Goal: Task Accomplishment & Management: Complete application form

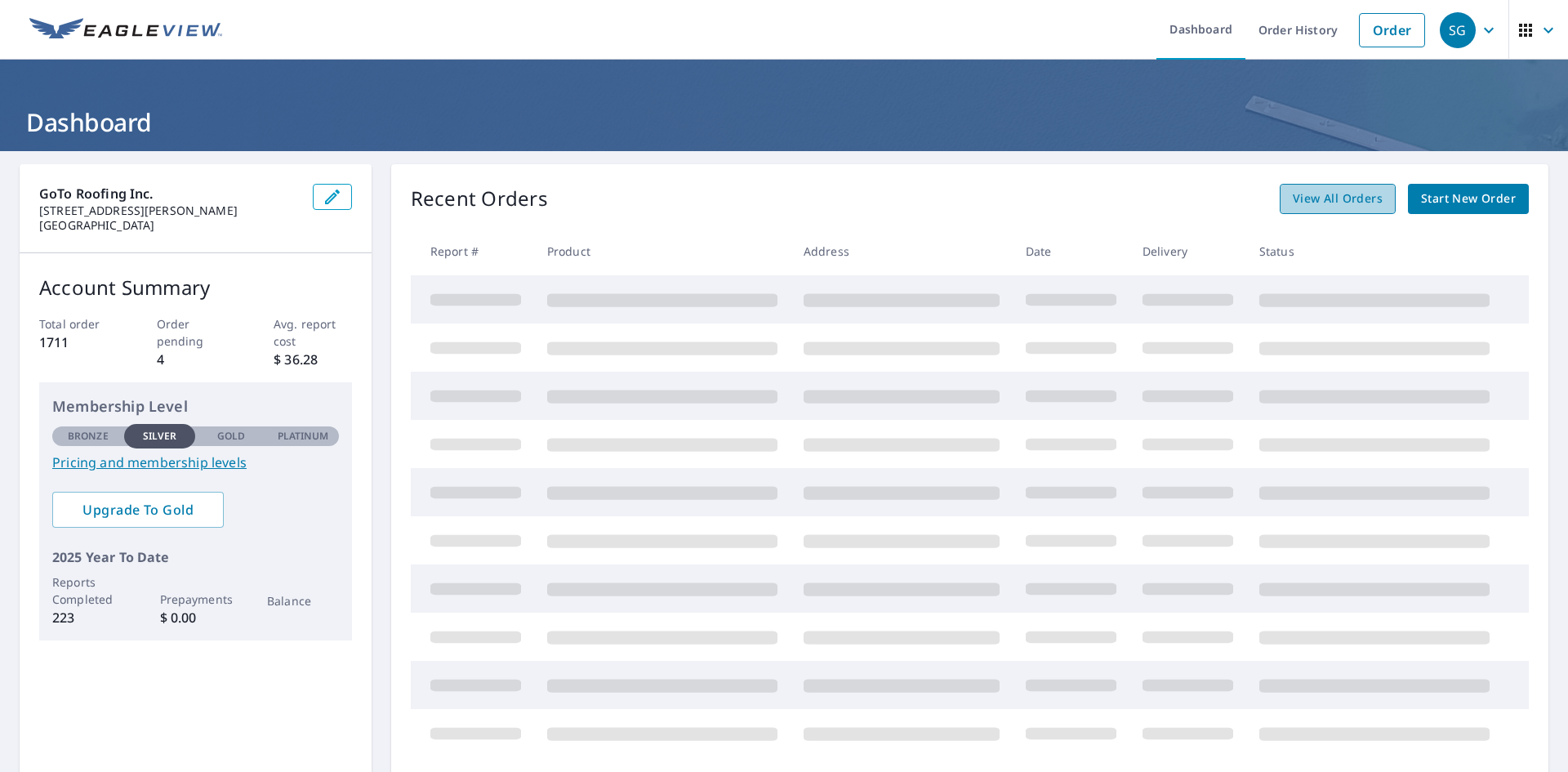
click at [1309, 207] on span "View All Orders" at bounding box center [1338, 198] width 89 height 20
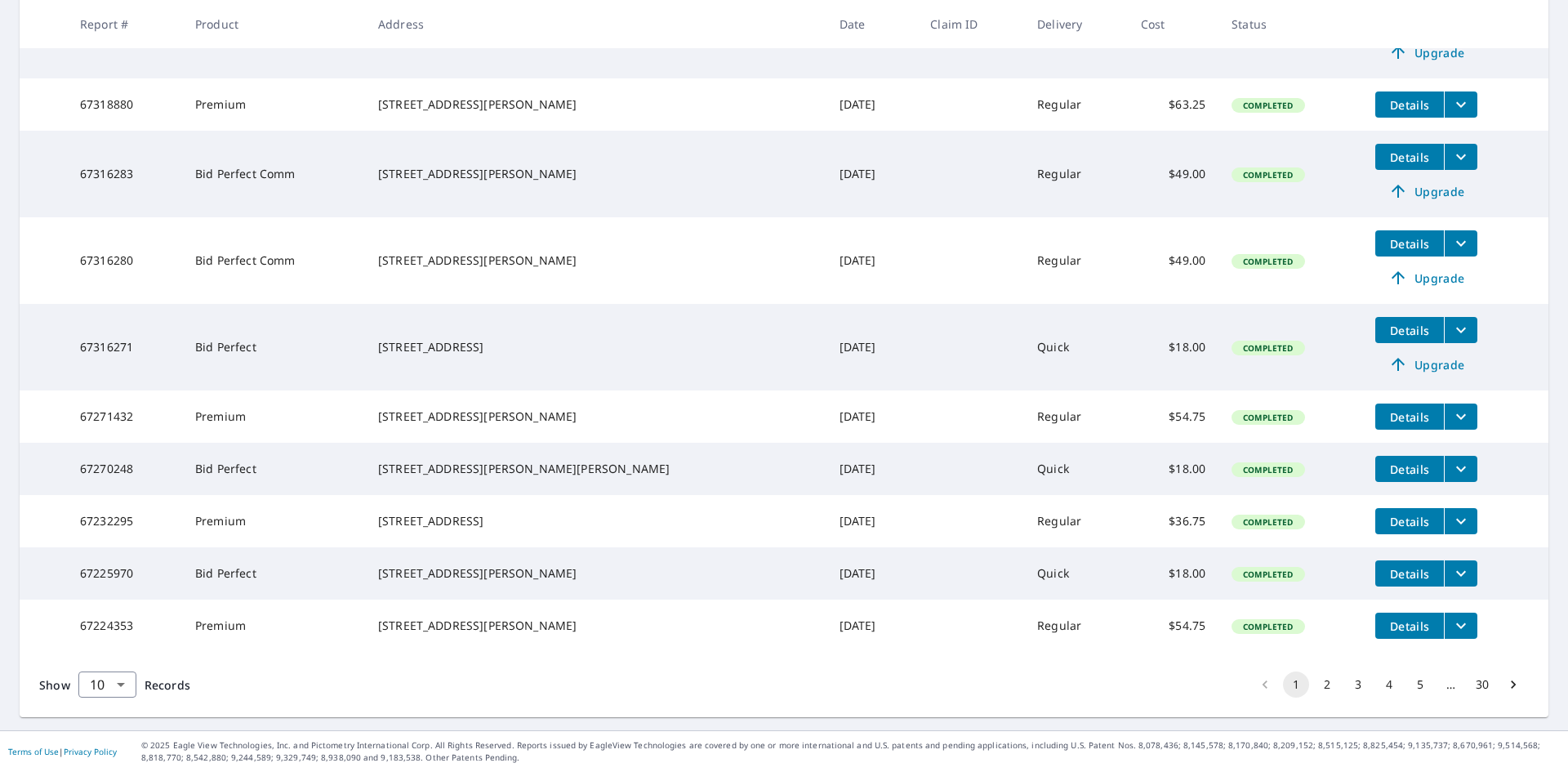
scroll to position [409, 0]
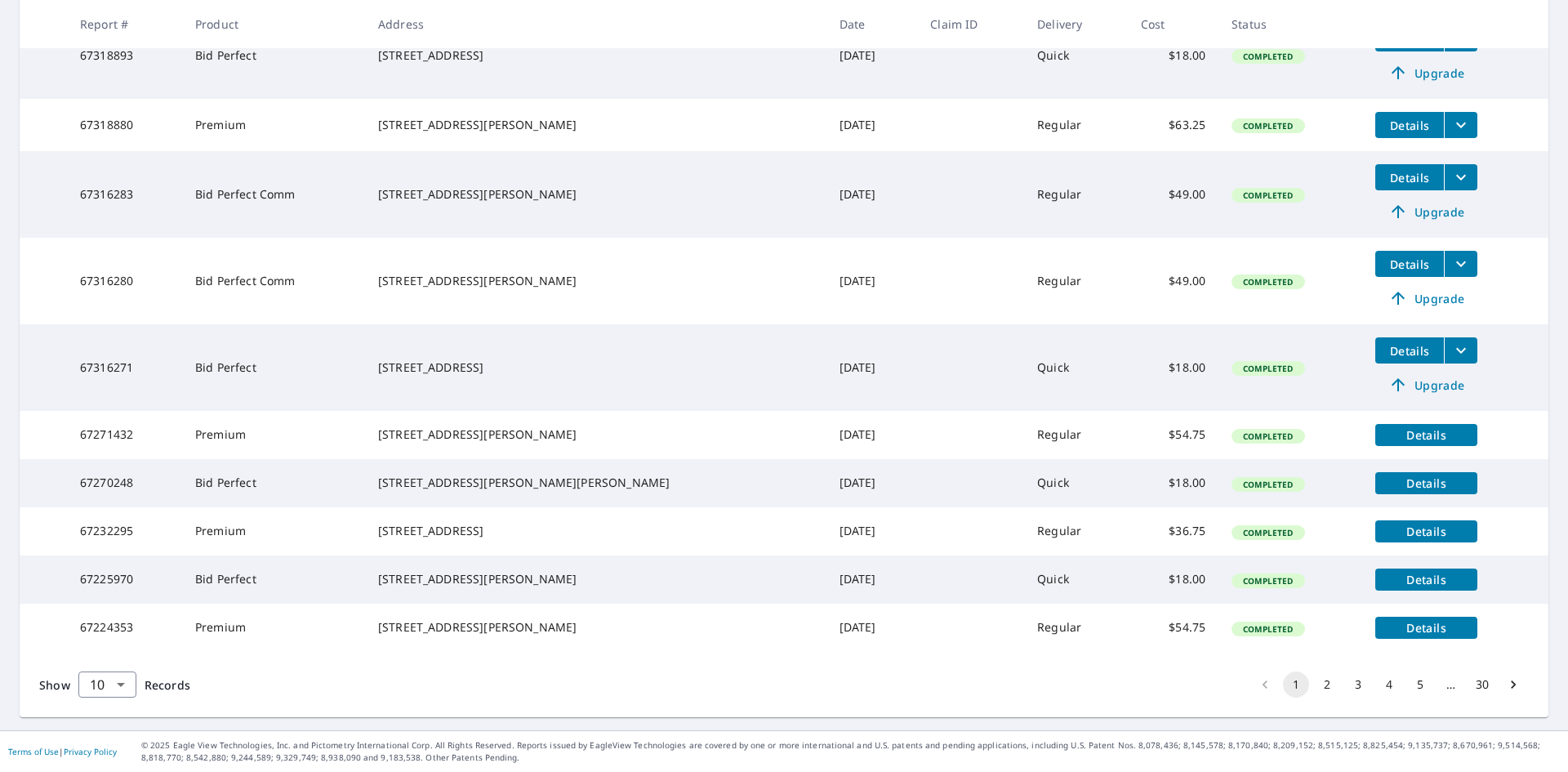
click at [1409, 572] on span "Details" at bounding box center [1426, 579] width 83 height 16
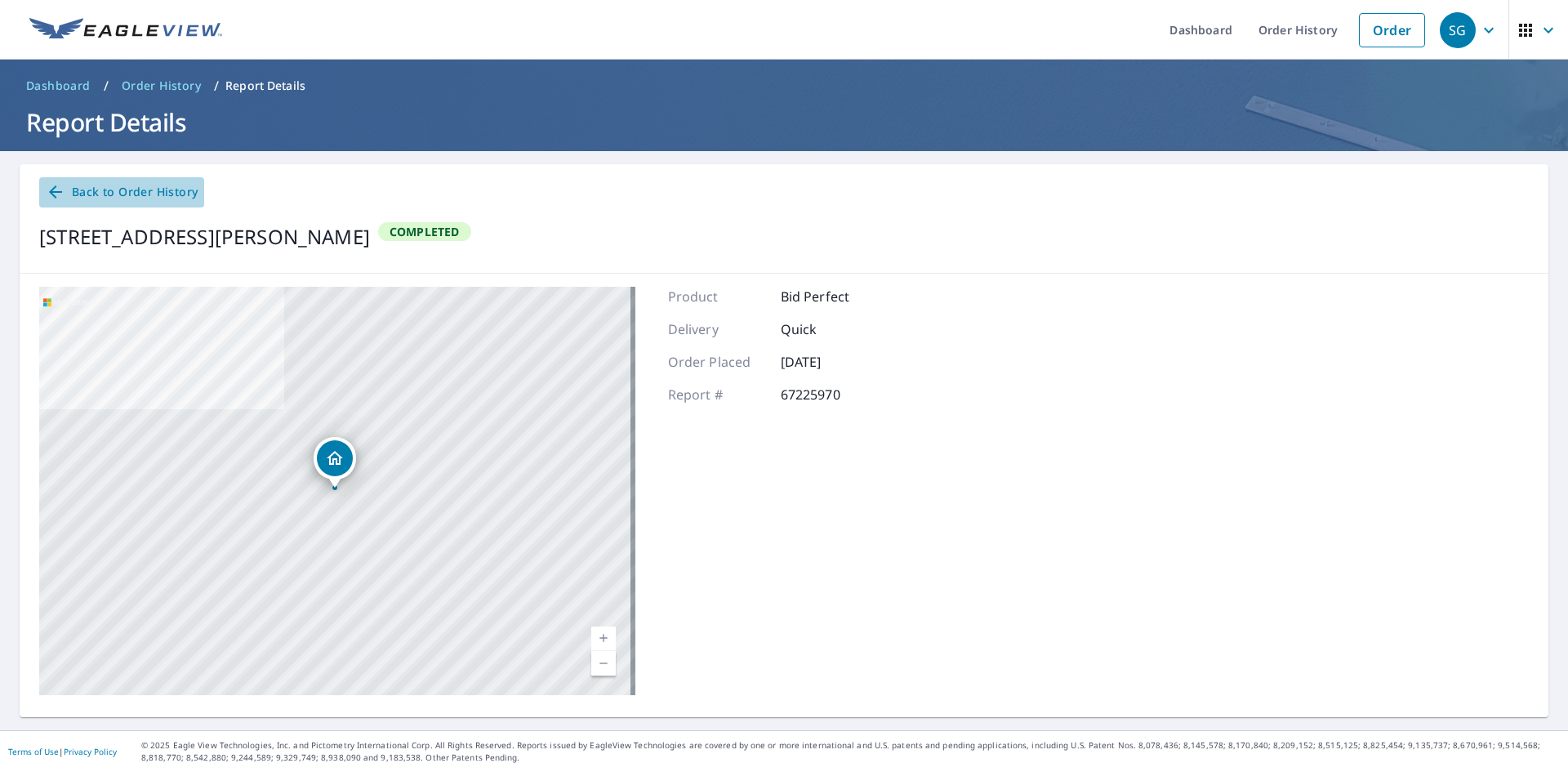
click at [138, 189] on span "Back to Order History" at bounding box center [122, 192] width 152 height 20
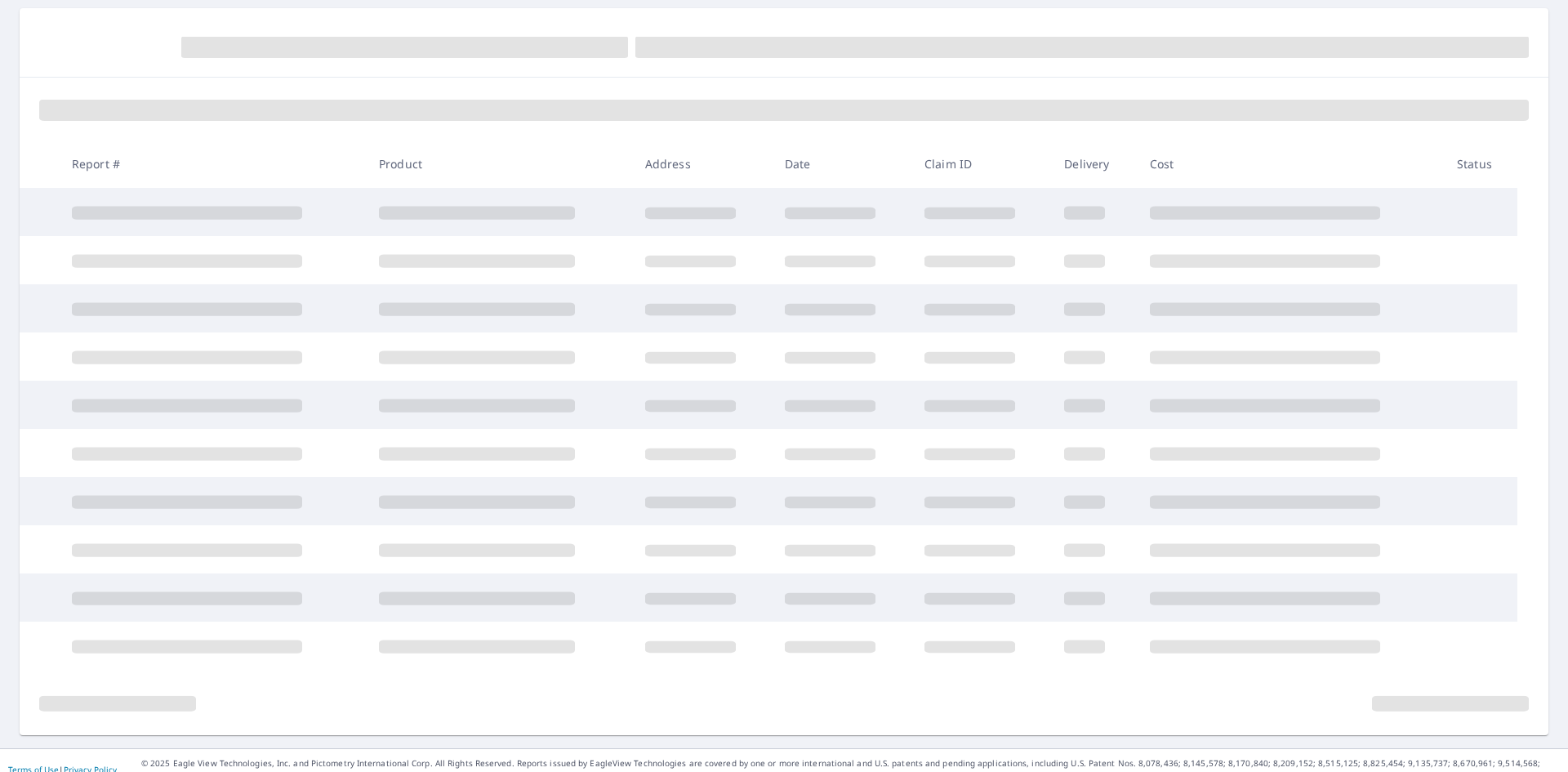
scroll to position [174, 0]
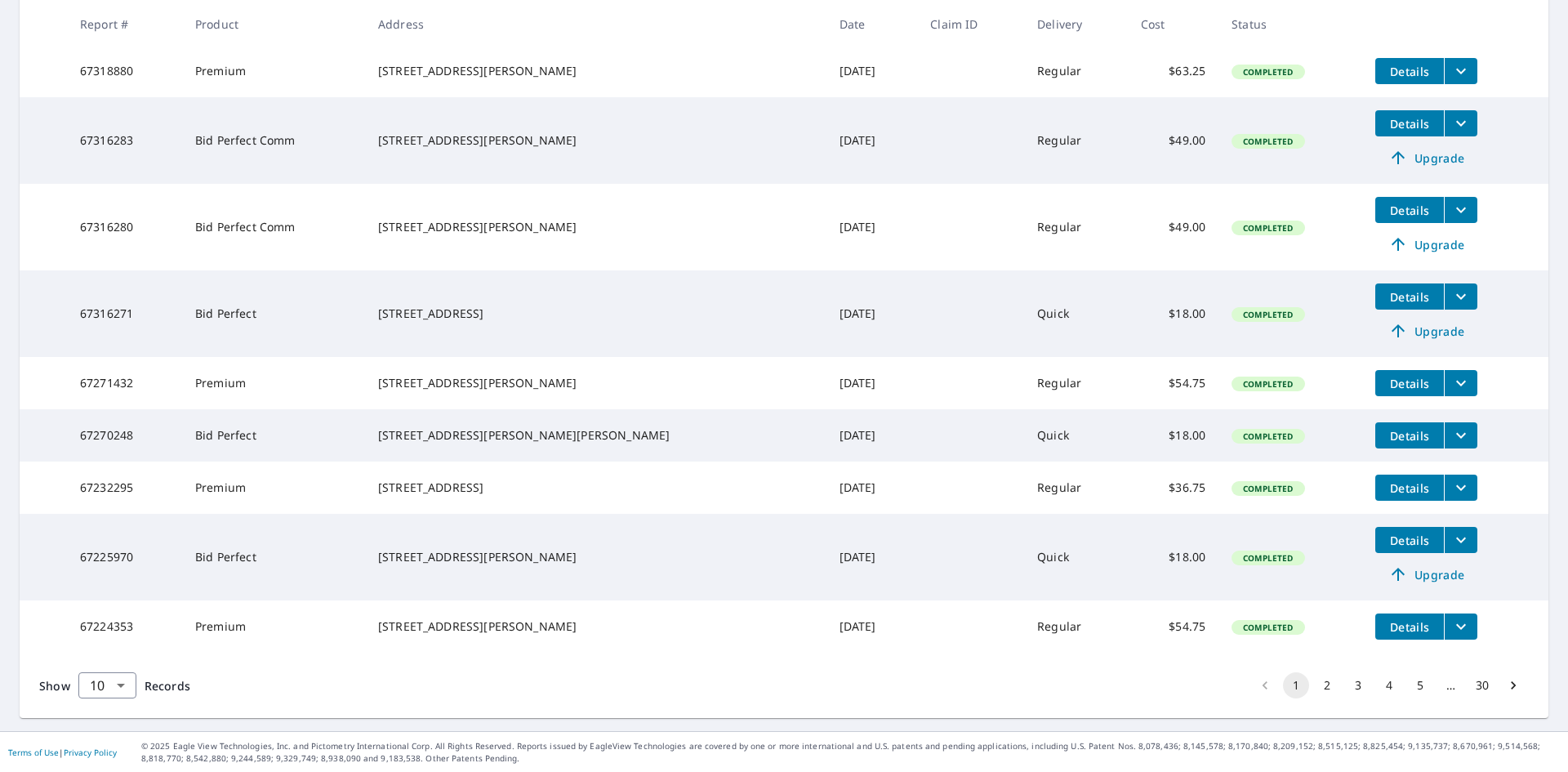
scroll to position [437, 0]
click at [1451, 539] on icon "filesDropdownBtn-67225970" at bounding box center [1461, 539] width 19 height 19
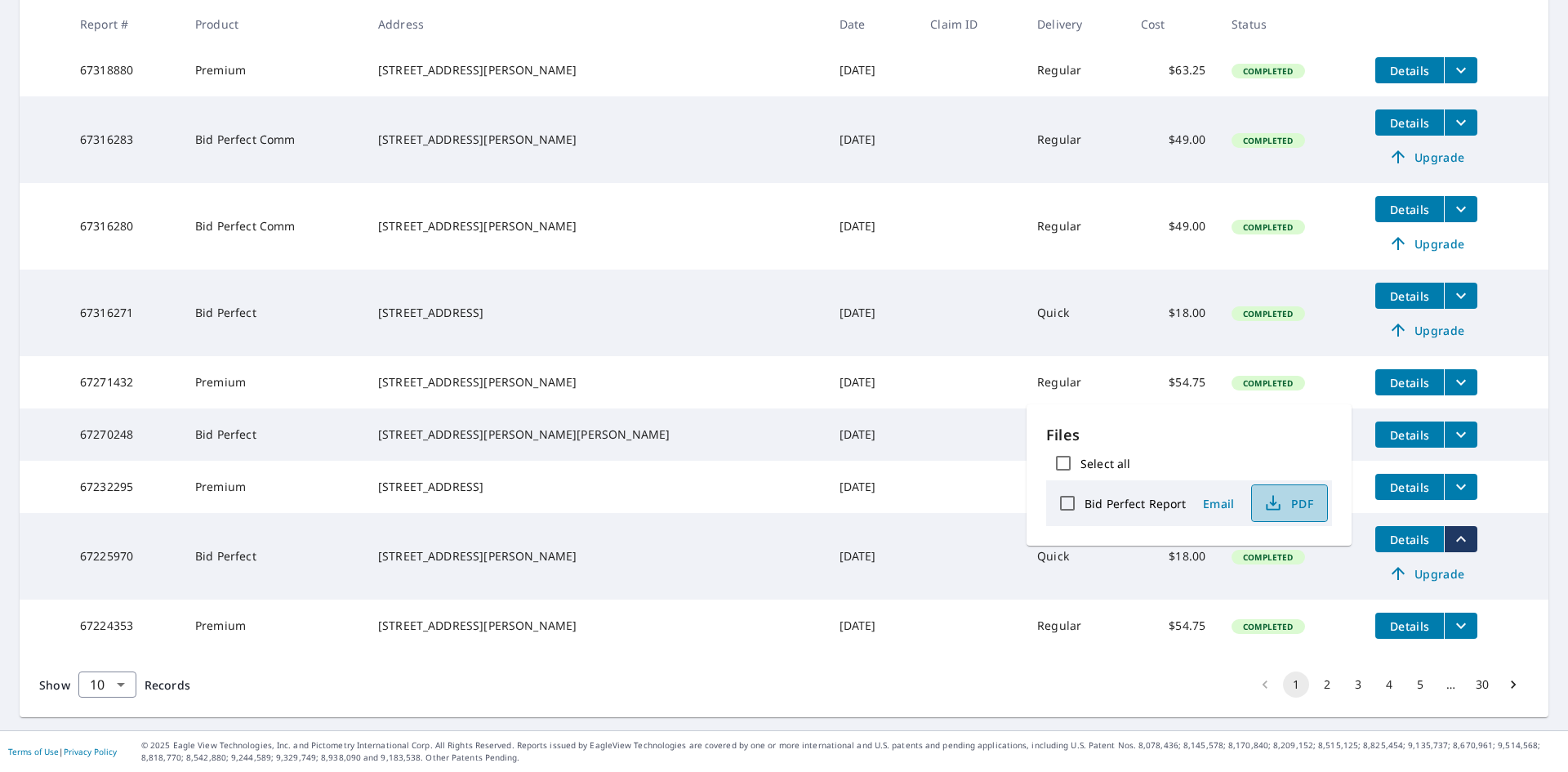
click at [1277, 501] on icon "button" at bounding box center [1273, 503] width 19 height 19
click at [826, 464] on td "[DATE]" at bounding box center [872, 487] width 91 height 53
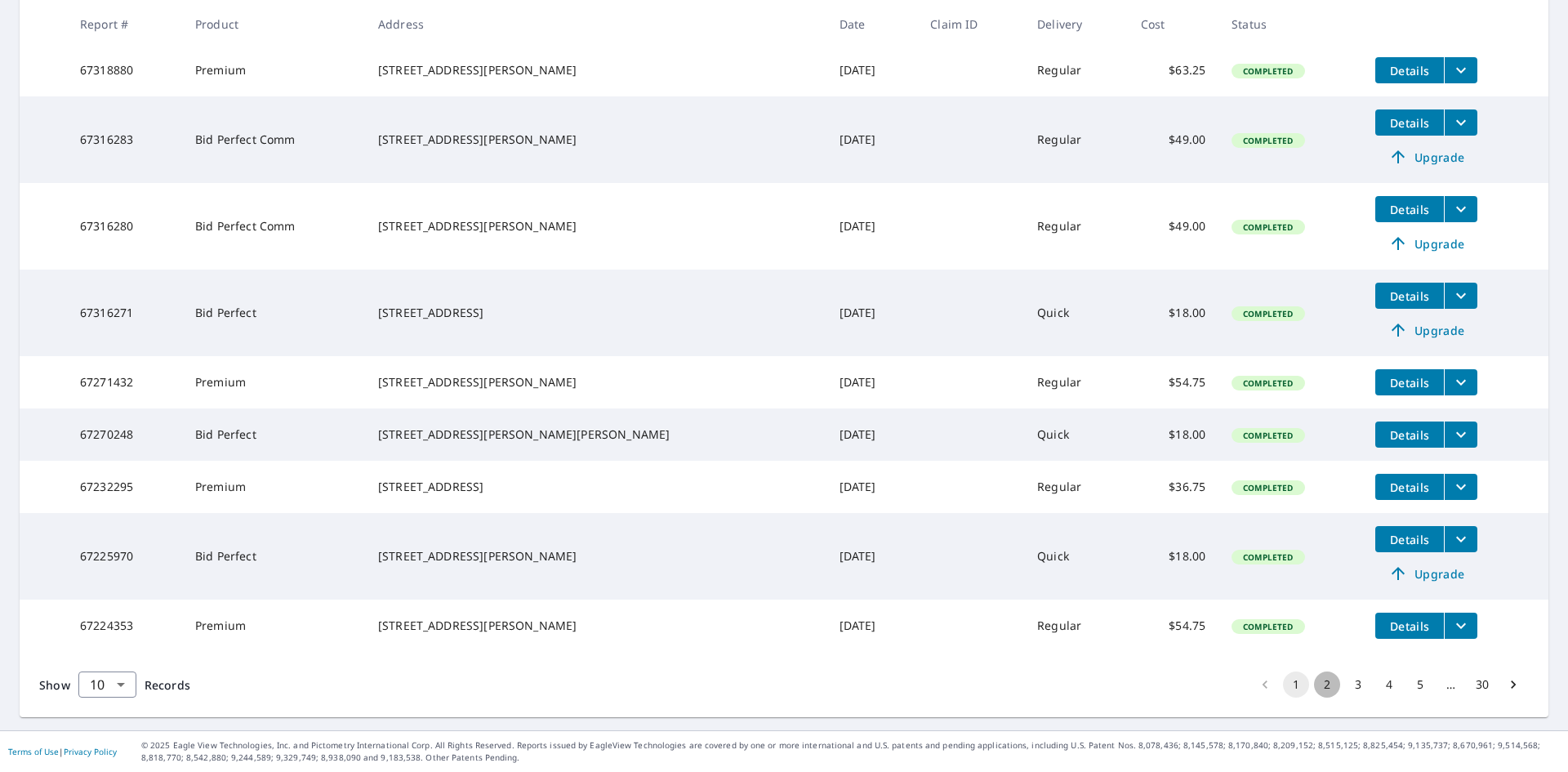
click at [1314, 683] on button "2" at bounding box center [1327, 684] width 26 height 26
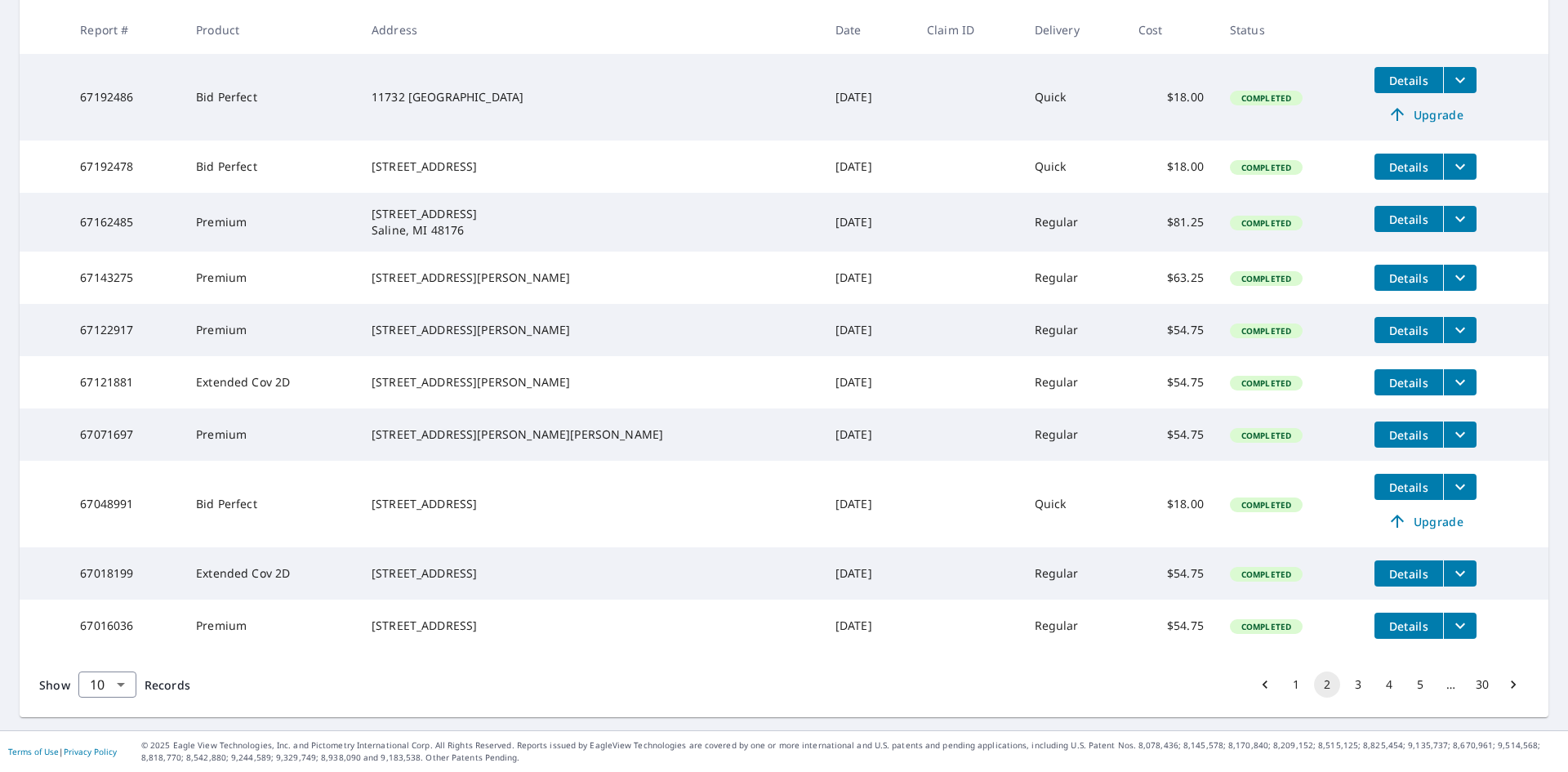
scroll to position [354, 0]
click at [1346, 681] on button "3" at bounding box center [1358, 684] width 26 height 26
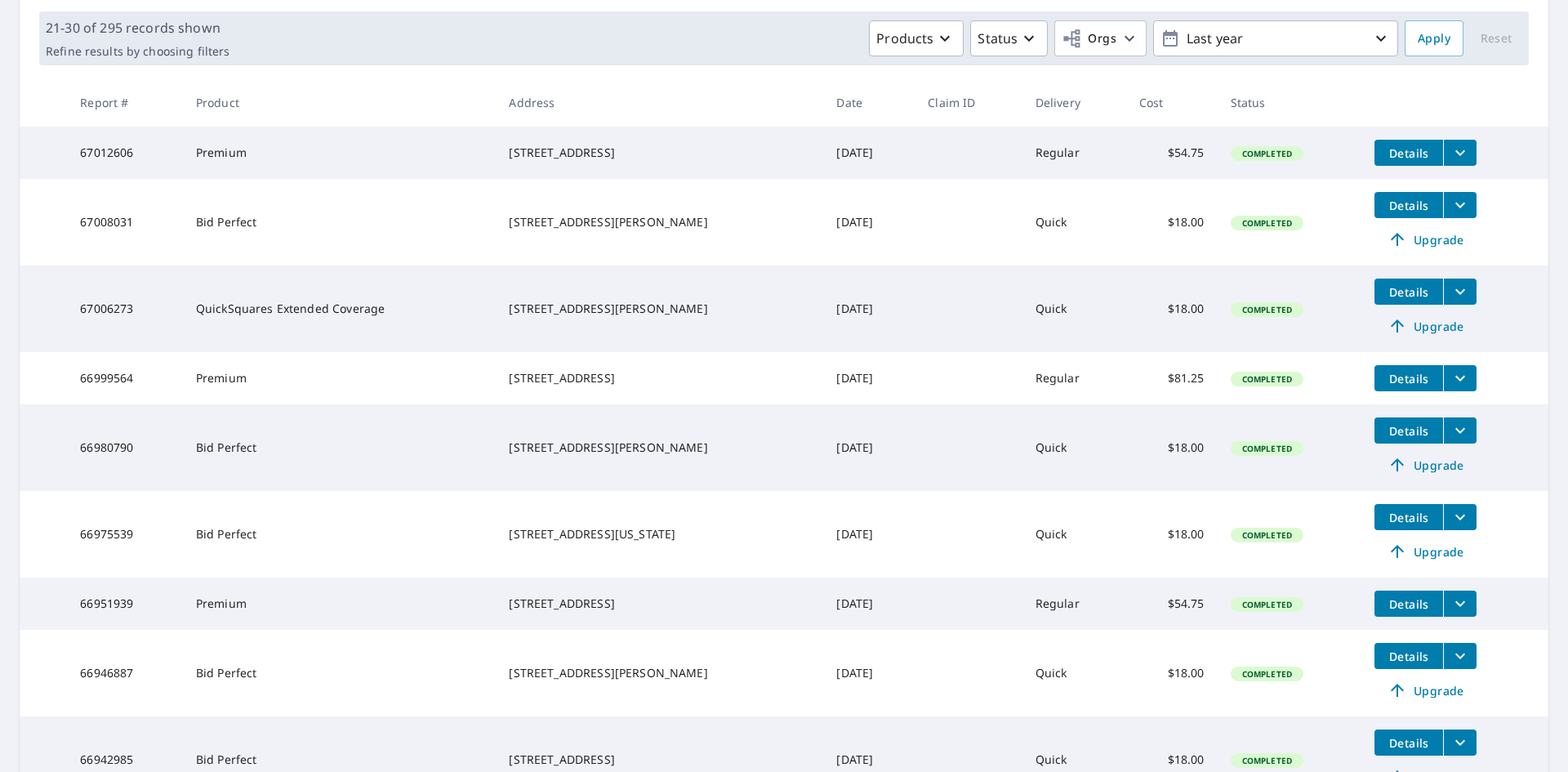
scroll to position [245, 0]
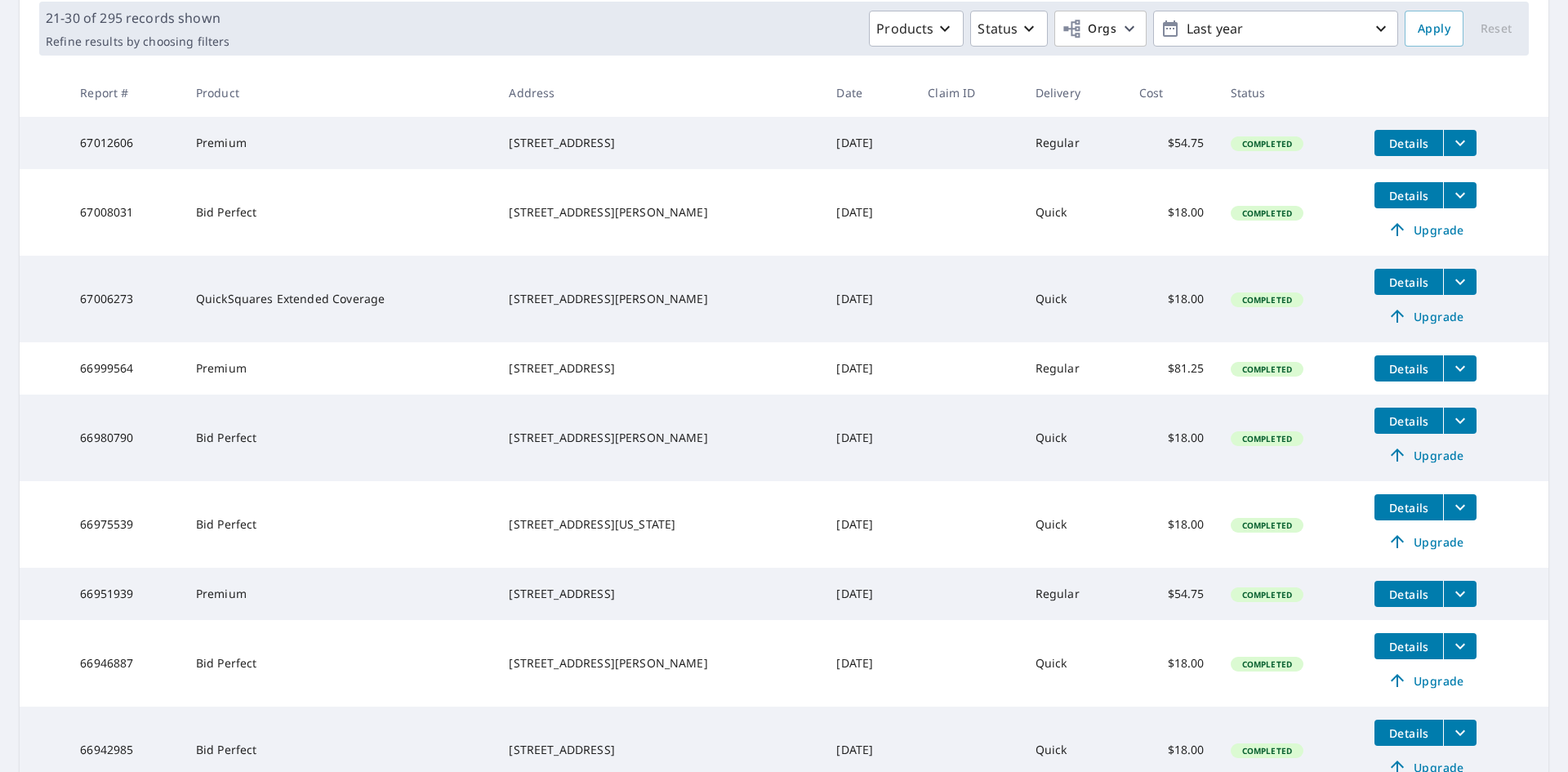
click at [1453, 431] on icon "filesDropdownBtn-66980790" at bounding box center [1460, 421] width 19 height 19
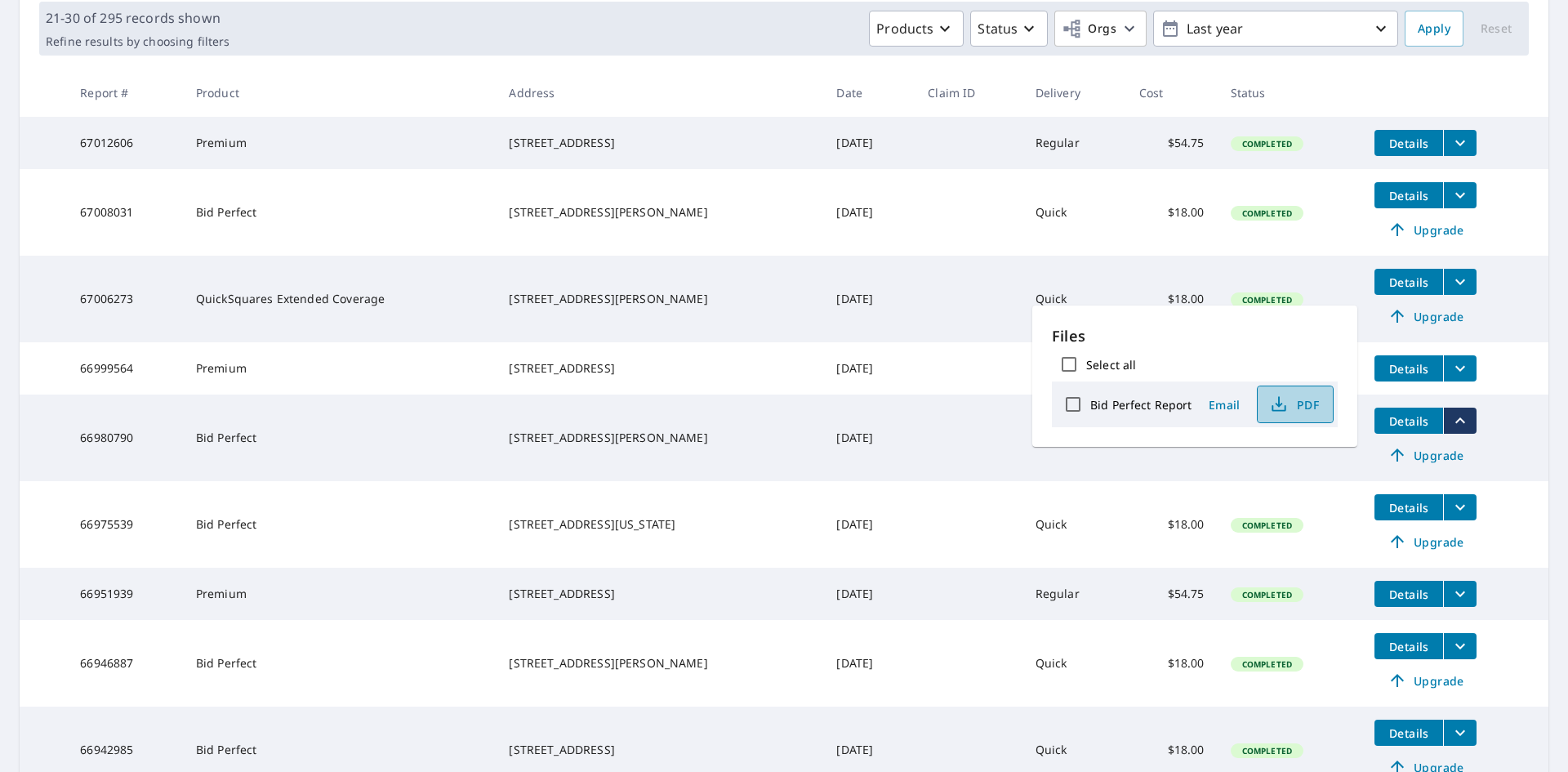
click at [1282, 400] on icon "button" at bounding box center [1279, 404] width 19 height 19
click at [1040, 471] on td "Quick" at bounding box center [1074, 438] width 104 height 87
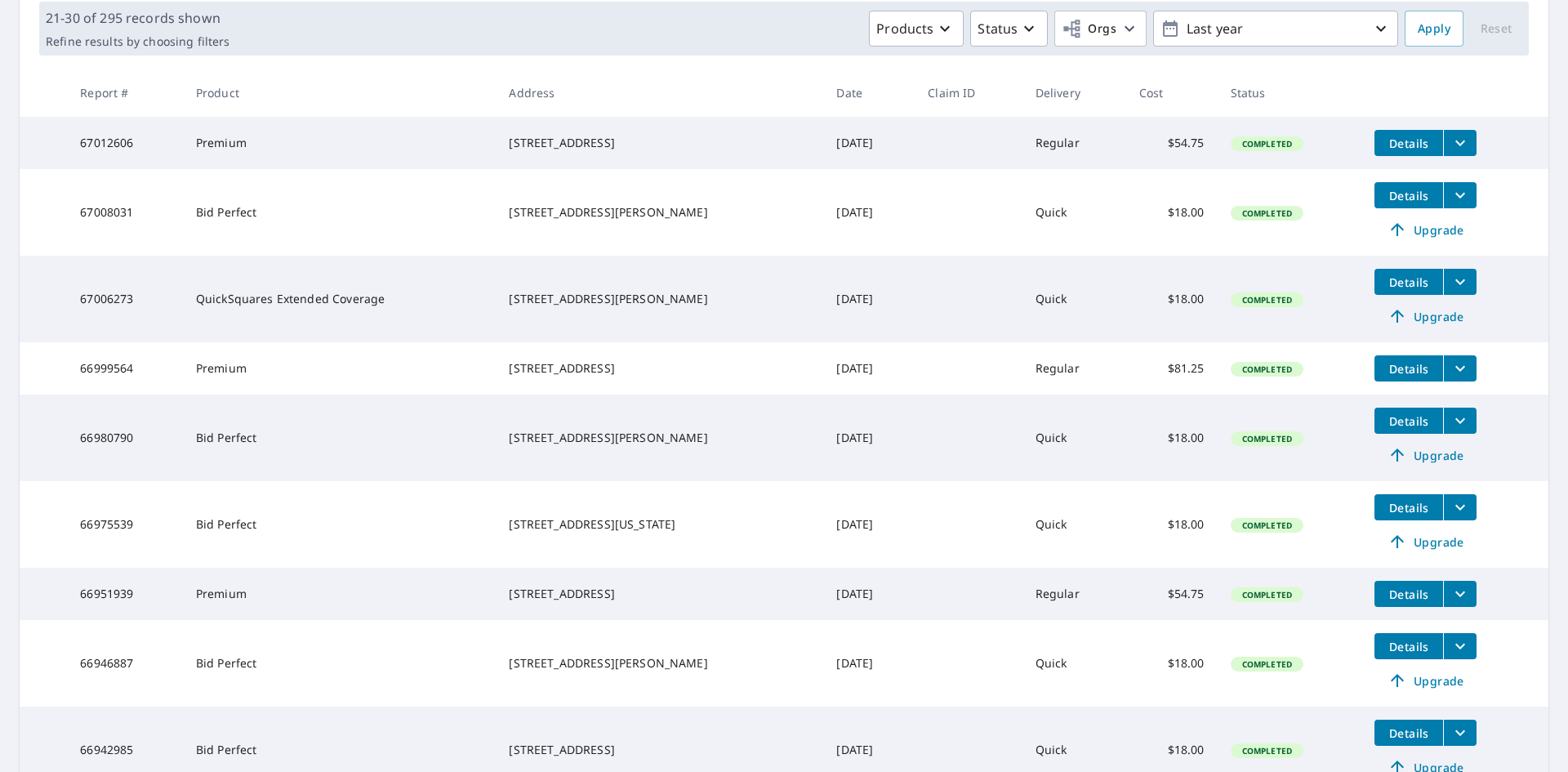
click at [1416, 465] on span "Upgrade" at bounding box center [1425, 455] width 83 height 19
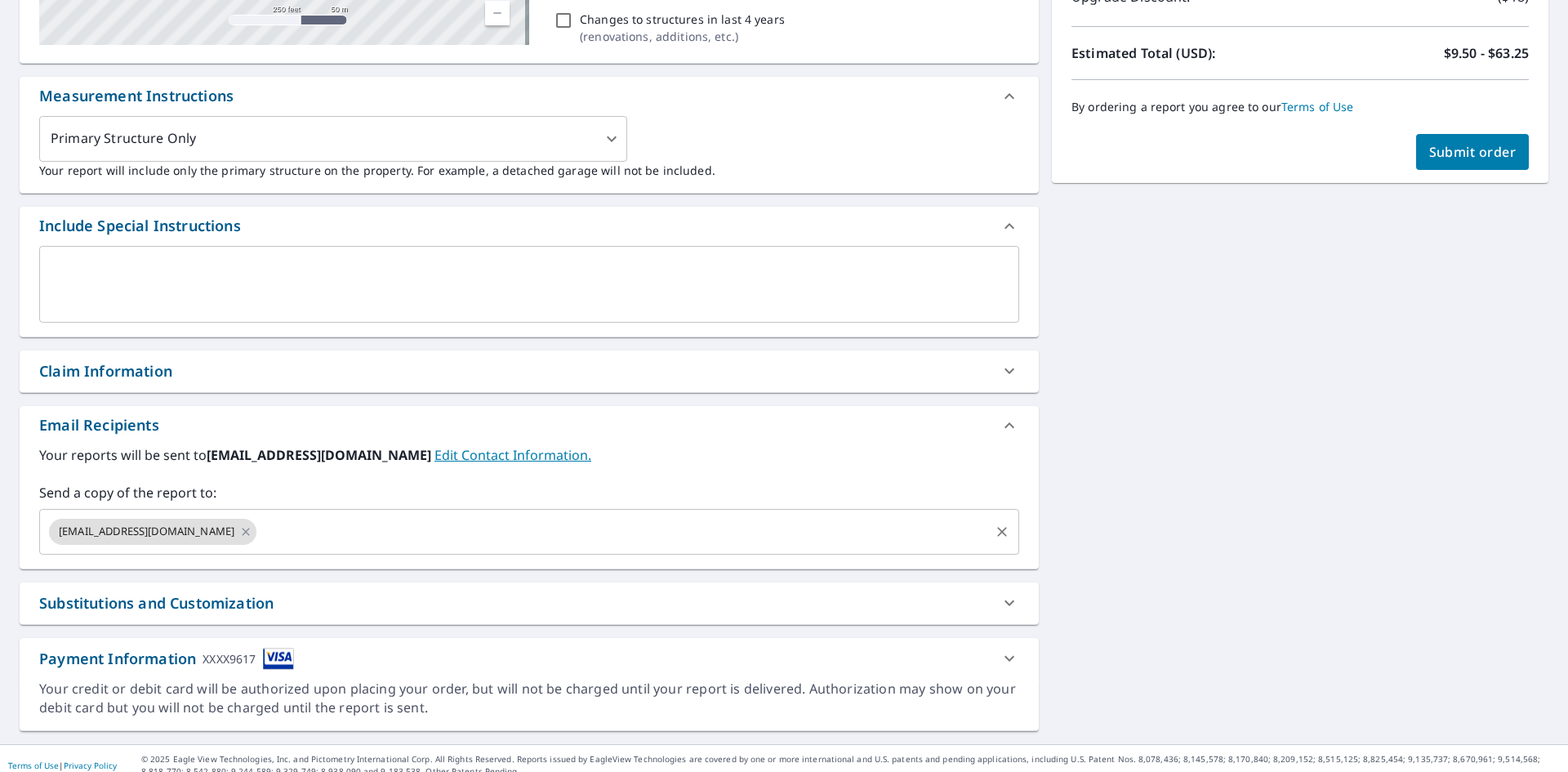
scroll to position [391, 0]
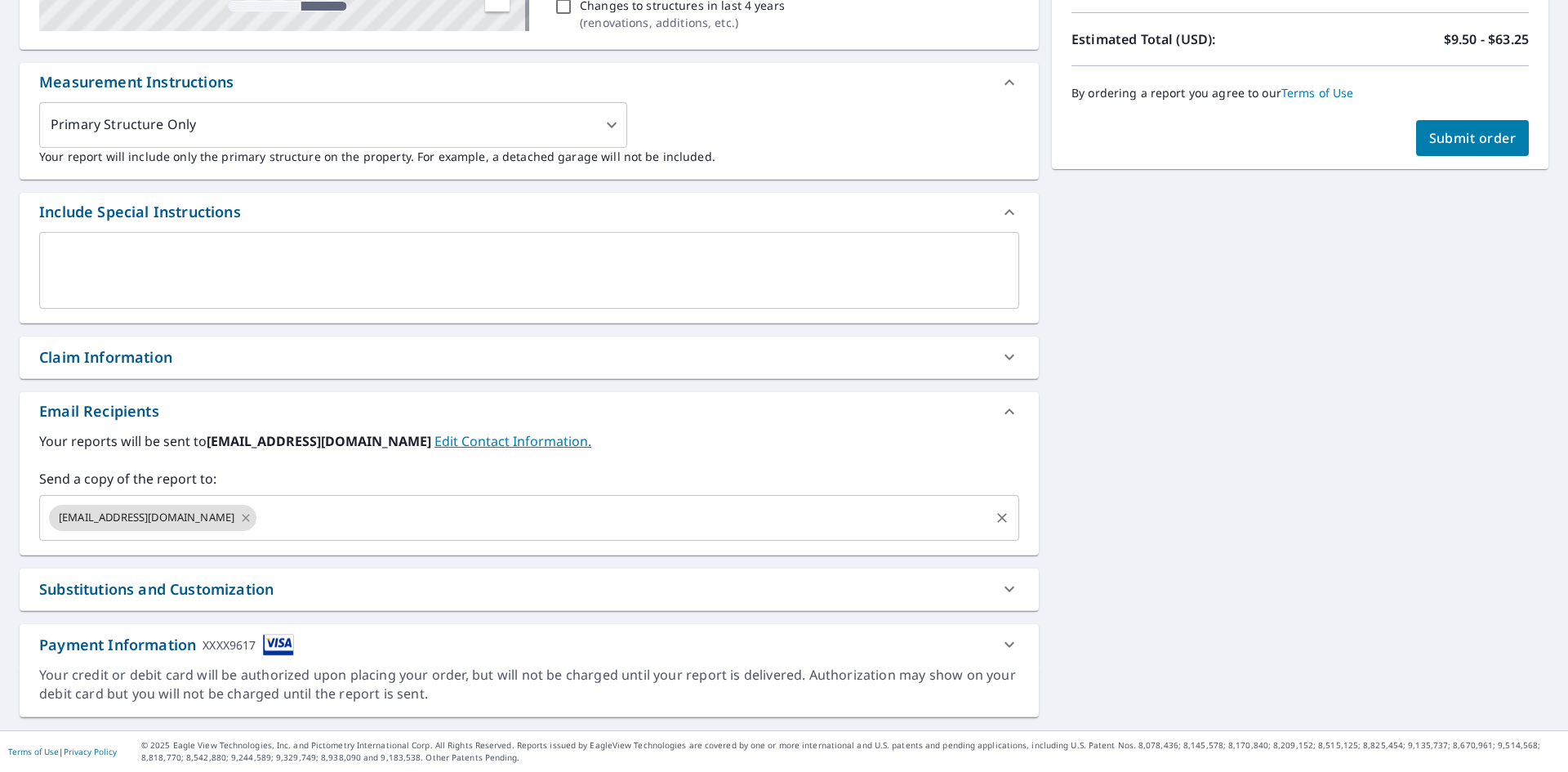
click at [239, 518] on icon at bounding box center [245, 517] width 13 height 18
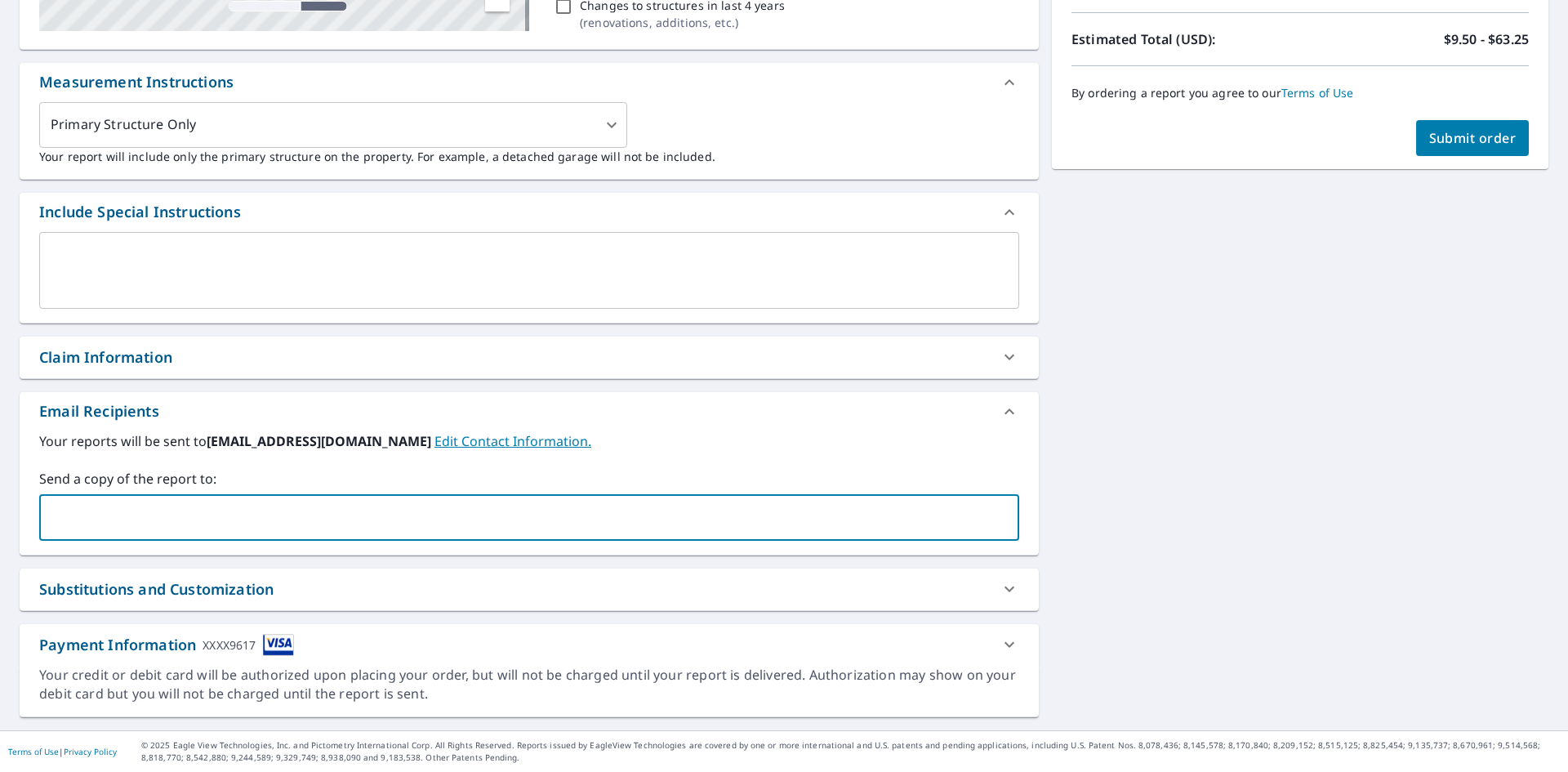
click at [209, 515] on input "text" at bounding box center [517, 518] width 941 height 31
type input "[PERSON_NAME][EMAIL_ADDRESS][DOMAIN_NAME]"
click at [1454, 132] on span "Submit order" at bounding box center [1473, 138] width 87 height 18
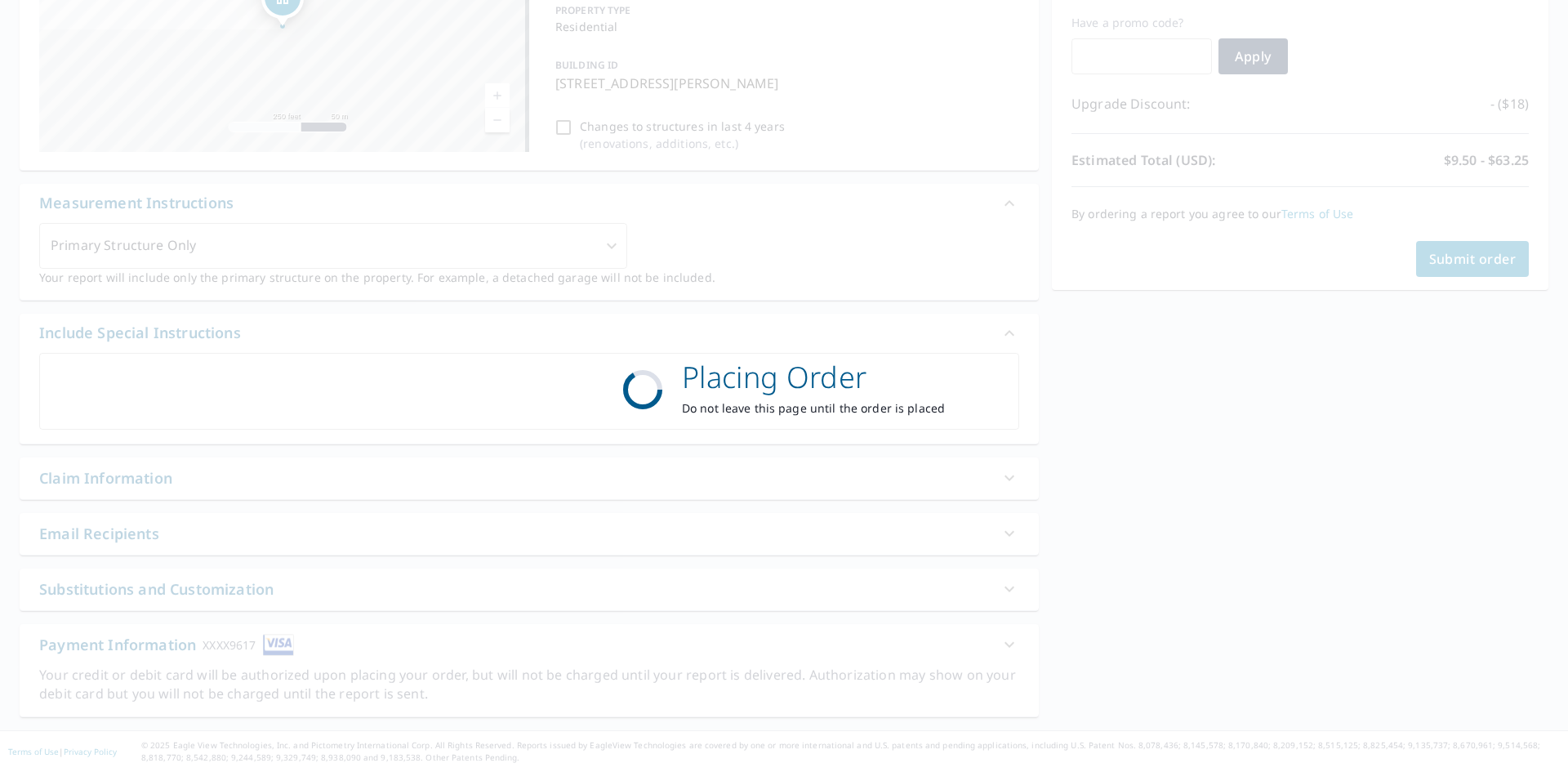
scroll to position [270, 0]
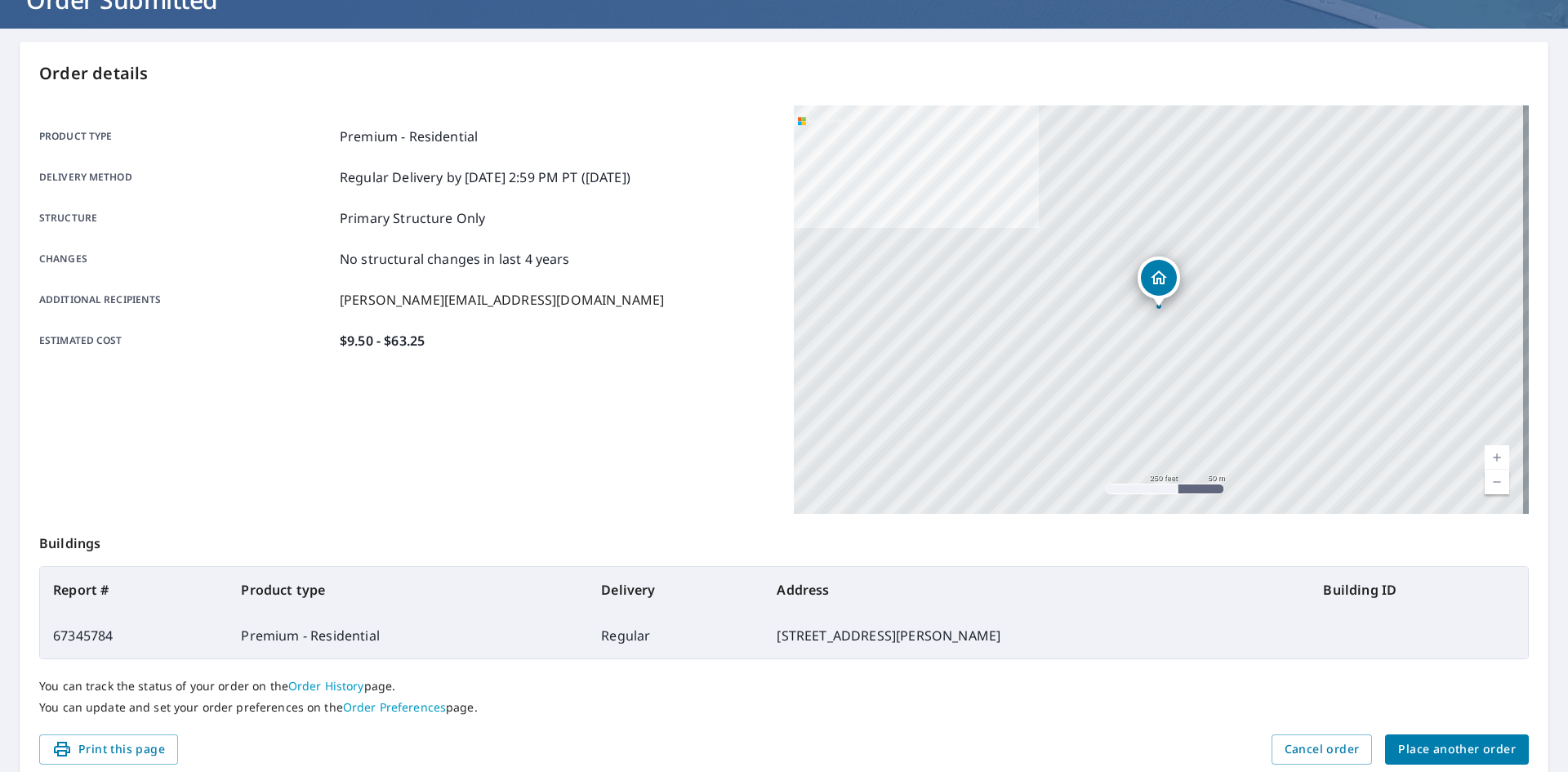
scroll to position [163, 0]
